Goal: Task Accomplishment & Management: Manage account settings

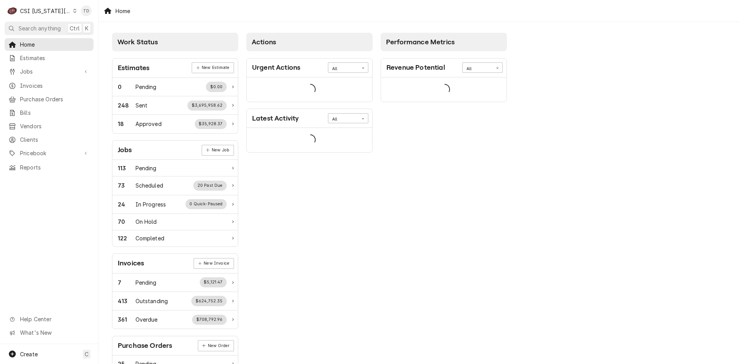
click at [73, 11] on icon "Dynamic Content Wrapper" at bounding box center [74, 11] width 3 height 4
click at [84, 43] on div "CSI St. [PERSON_NAME]" at bounding box center [132, 42] width 112 height 8
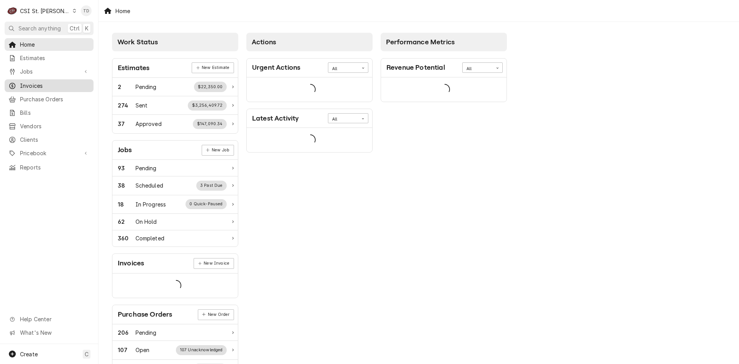
click at [77, 86] on span "Invoices" at bounding box center [55, 86] width 70 height 8
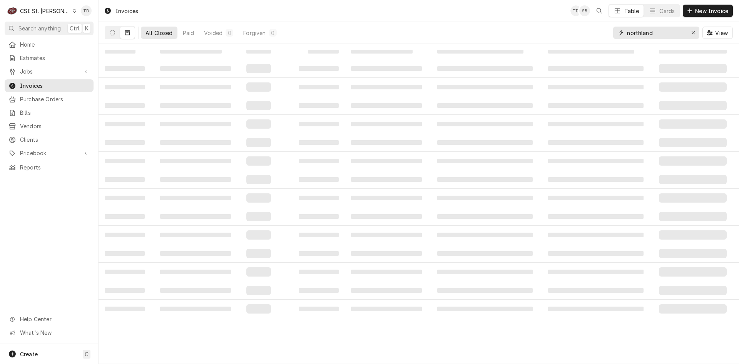
click at [658, 33] on input "northland" at bounding box center [656, 33] width 58 height 12
type input "403989"
click at [113, 32] on icon "Dynamic Content Wrapper" at bounding box center [112, 32] width 5 height 5
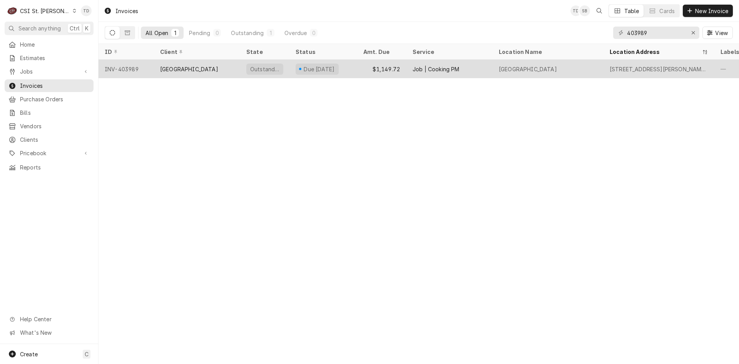
click at [219, 68] on div "[GEOGRAPHIC_DATA]" at bounding box center [197, 69] width 86 height 18
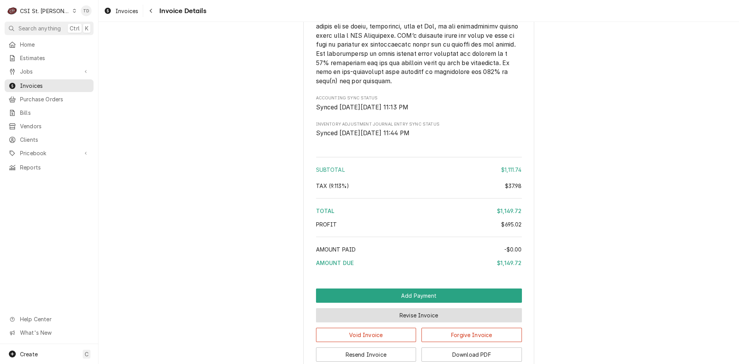
scroll to position [1475, 0]
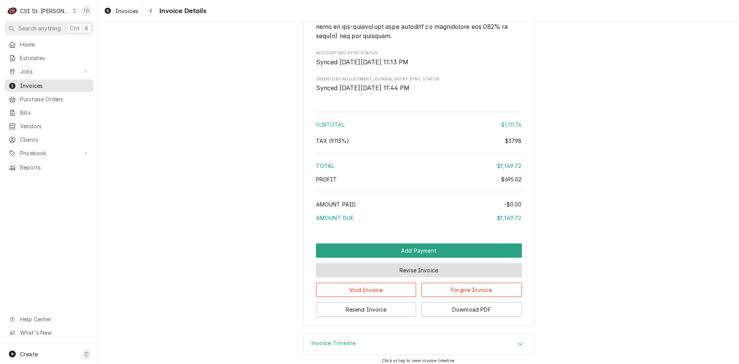
click at [393, 277] on button "Revise Invoice" at bounding box center [419, 270] width 206 height 14
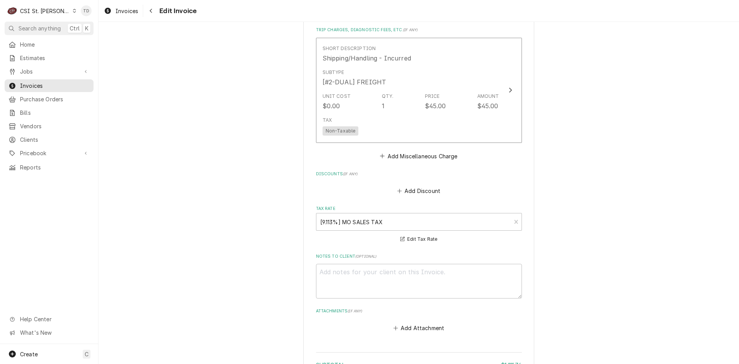
scroll to position [1334, 0]
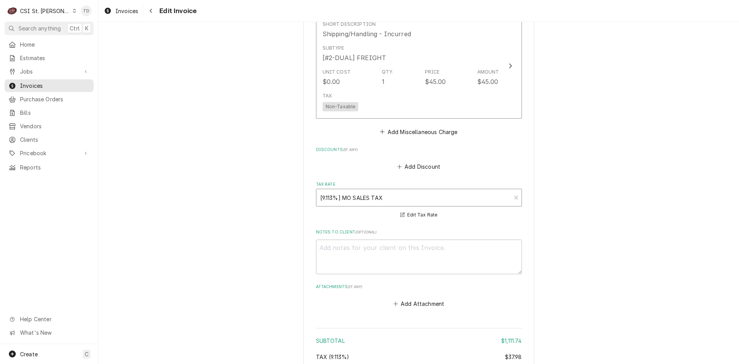
click at [380, 198] on div "Tax Rate" at bounding box center [413, 197] width 187 height 14
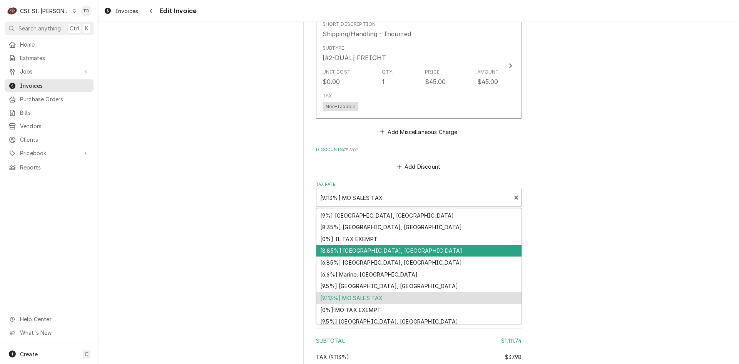
scroll to position [238, 0]
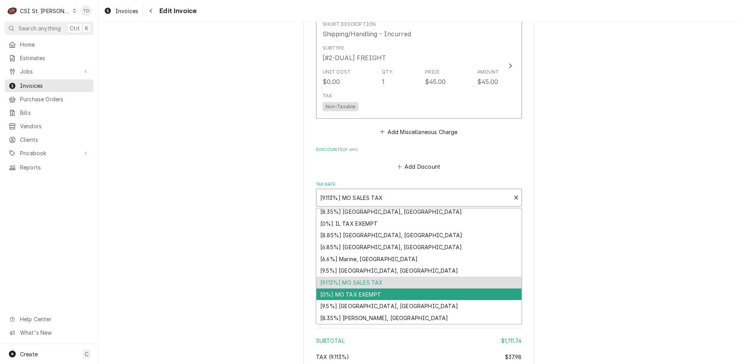
click at [377, 297] on div "[0%] MO TAX EXEMPT" at bounding box center [418, 294] width 205 height 12
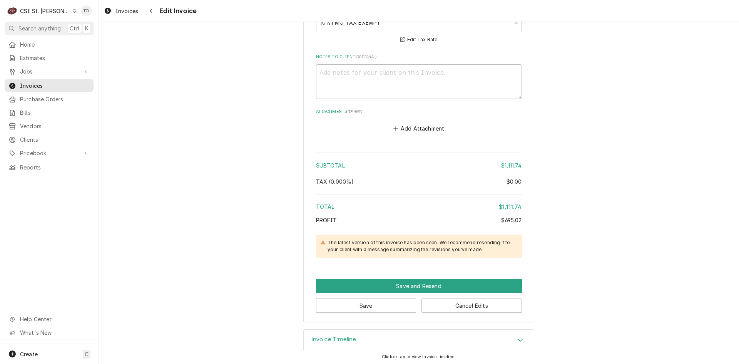
scroll to position [1511, 0]
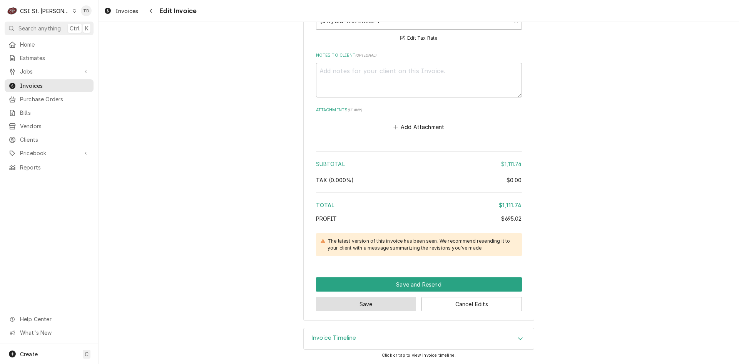
click at [387, 304] on button "Save" at bounding box center [366, 304] width 100 height 14
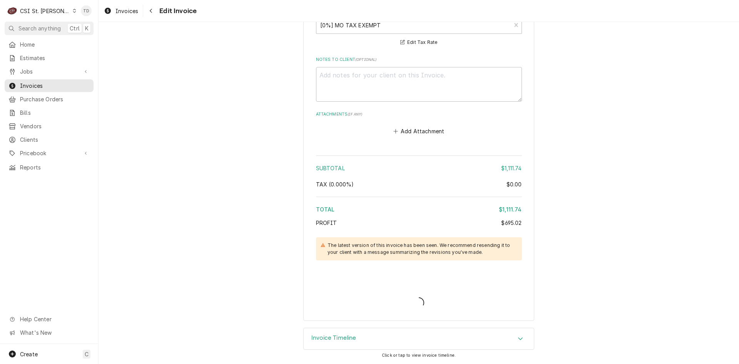
type textarea "x"
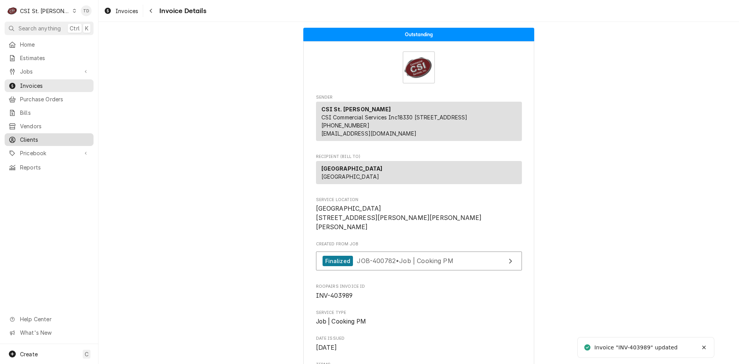
click at [47, 138] on span "Clients" at bounding box center [55, 139] width 70 height 8
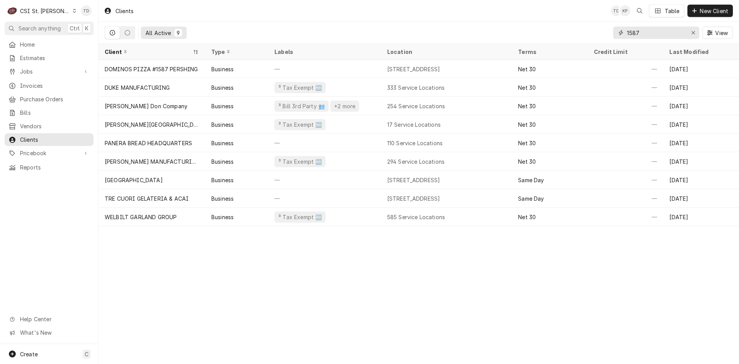
click at [644, 30] on input "1587" at bounding box center [656, 33] width 58 height 12
click at [643, 31] on input "1587" at bounding box center [656, 33] width 58 height 12
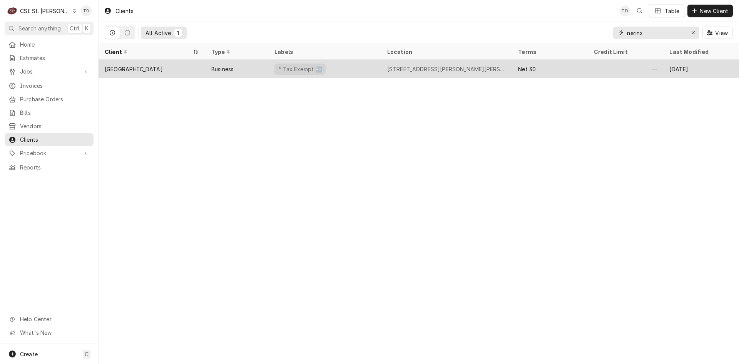
type input "nerinx"
click at [230, 67] on div "Business" at bounding box center [222, 69] width 22 height 8
